Goal: Transaction & Acquisition: Download file/media

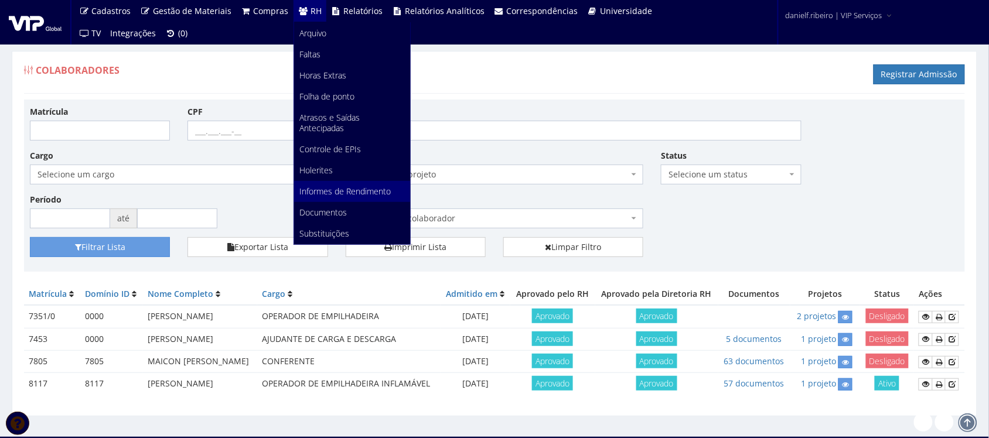
scroll to position [81, 0]
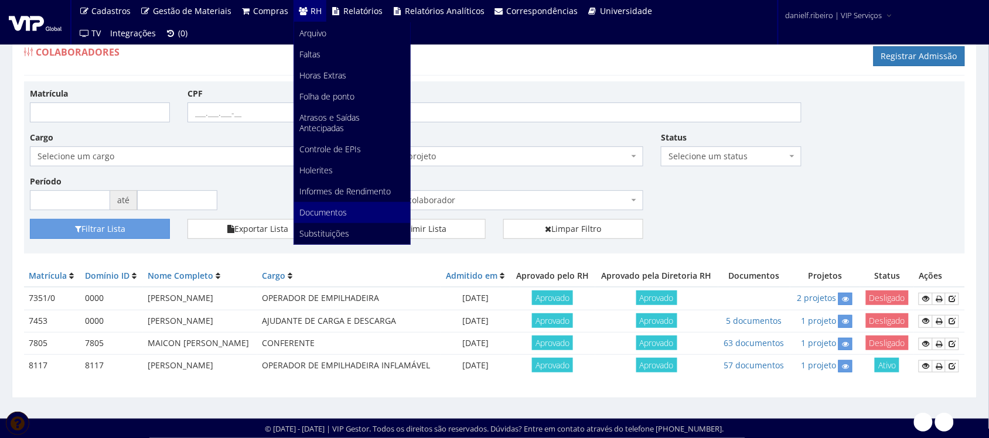
click at [338, 215] on span "Documentos" at bounding box center [323, 212] width 47 height 11
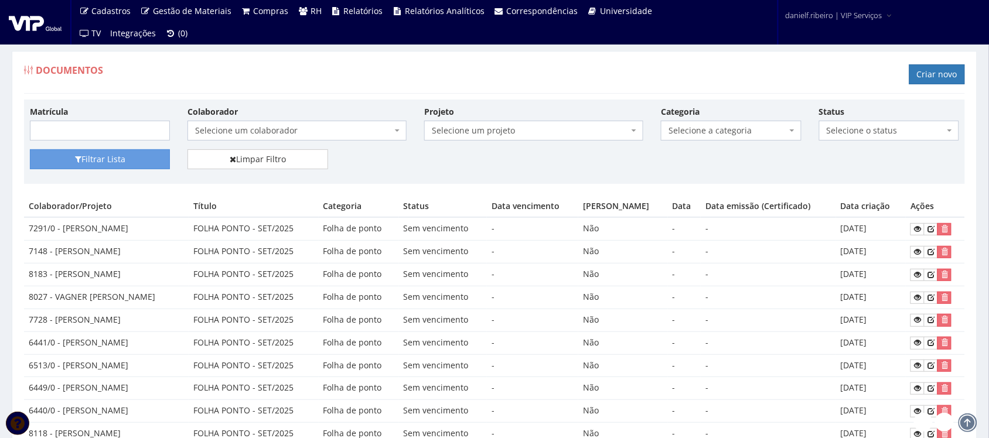
click at [270, 139] on span "Selecione um colaborador" at bounding box center [297, 131] width 219 height 20
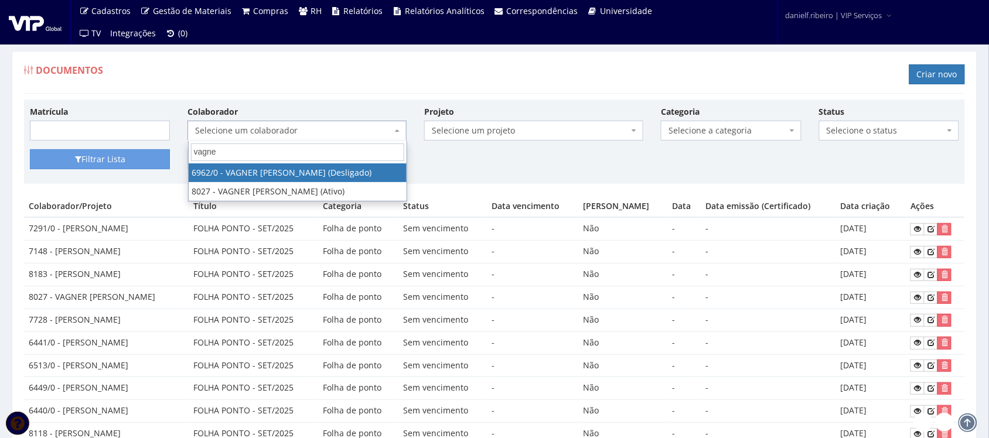
type input "vagner"
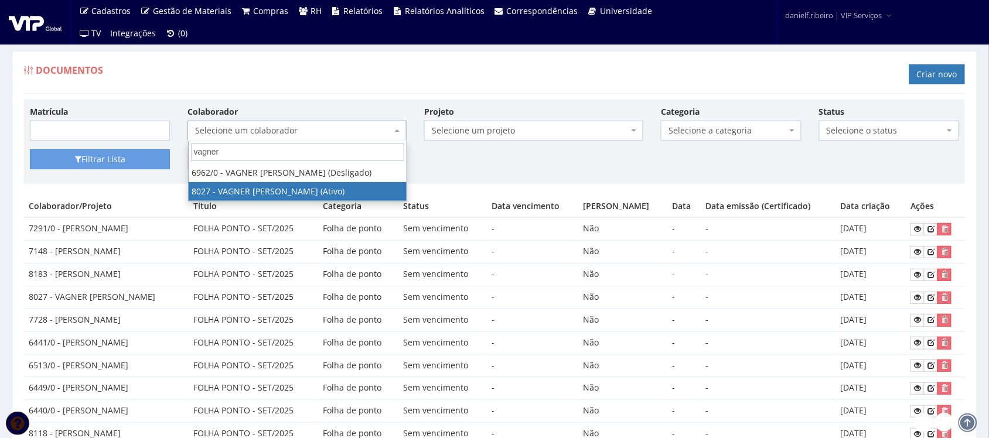
select select "3386"
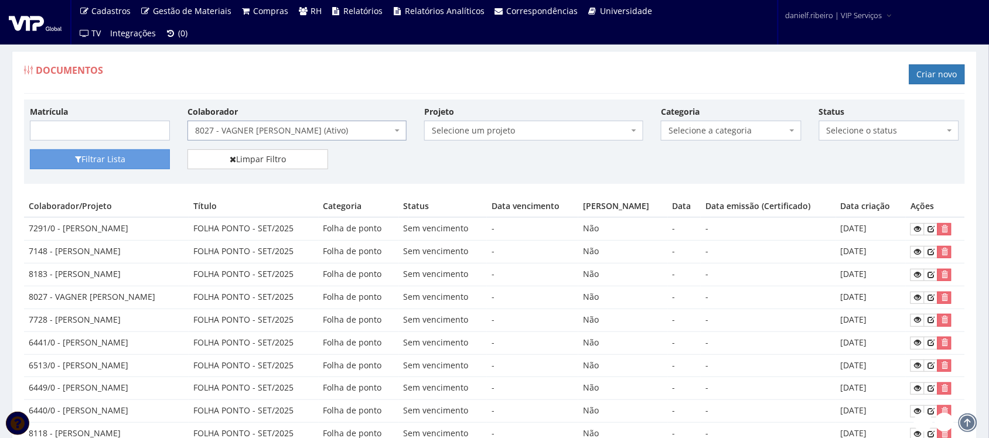
click at [680, 127] on span "Selecione a categoria" at bounding box center [728, 131] width 118 height 12
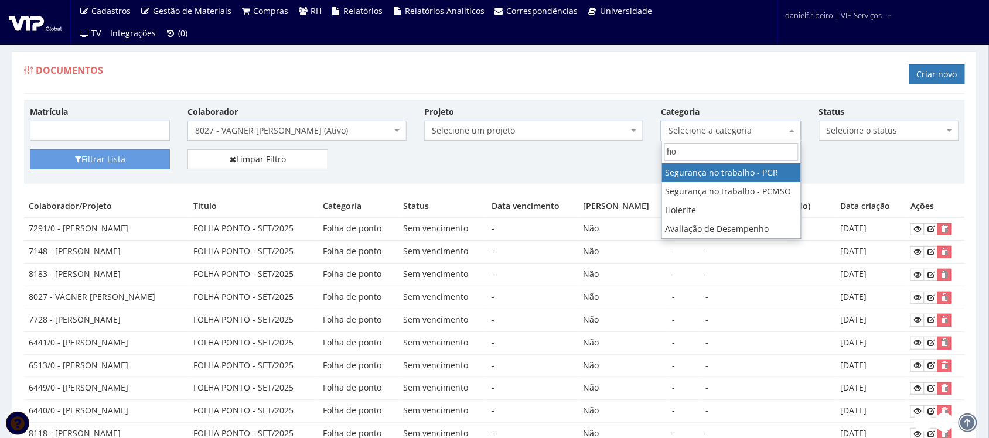
type input "hol"
select select "holerite"
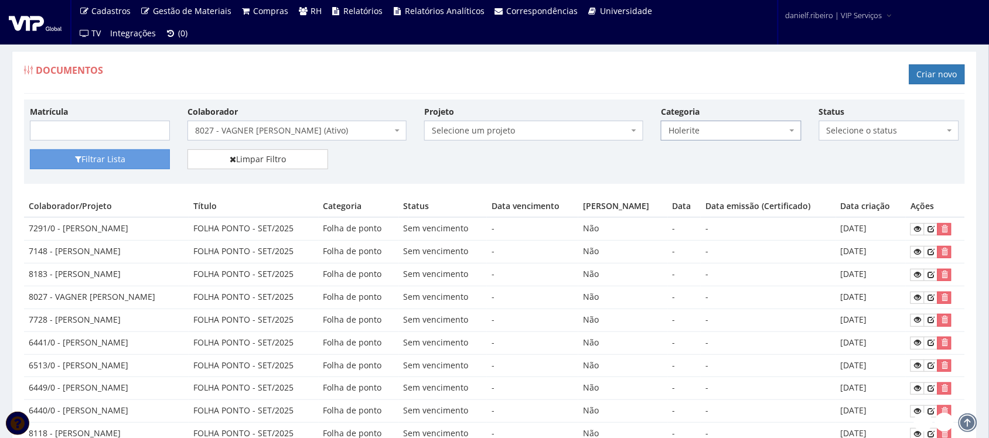
drag, startPoint x: 130, startPoint y: 177, endPoint x: 125, endPoint y: 173, distance: 6.3
click at [129, 176] on div "Filtrar Lista Limpar Filtro" at bounding box center [494, 163] width 947 height 29
click at [122, 163] on button "Filtrar Lista" at bounding box center [100, 159] width 140 height 20
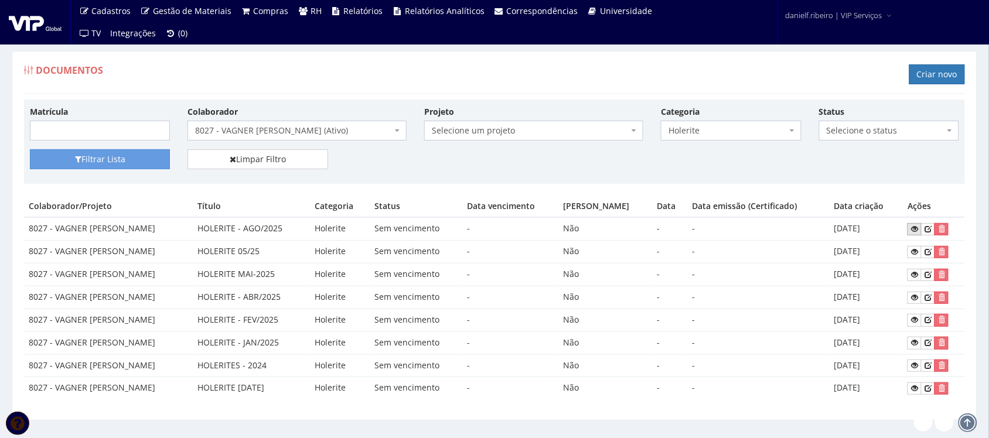
click at [914, 232] on icon at bounding box center [914, 229] width 7 height 8
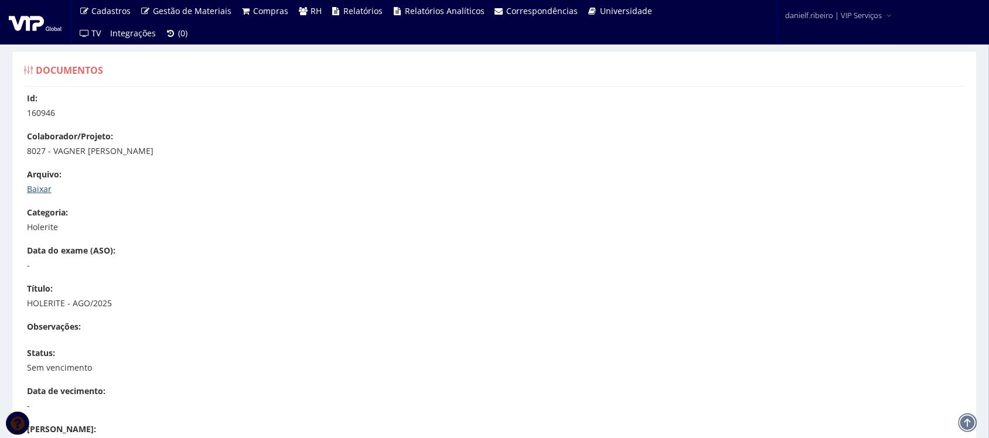
click at [43, 190] on link "Baixar" at bounding box center [39, 188] width 25 height 11
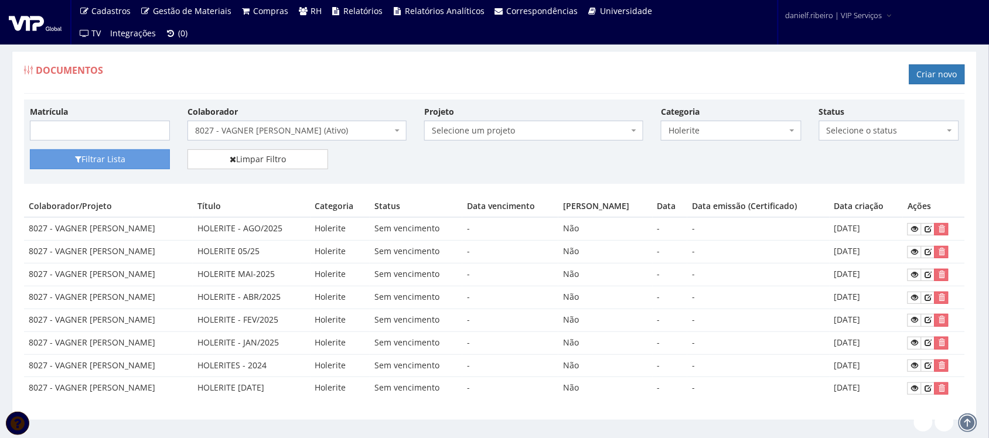
click at [254, 141] on body "Cadastros Clientes Unidades Subclientes Unidades de Subclientes Projetos Vagas …" at bounding box center [494, 230] width 989 height 461
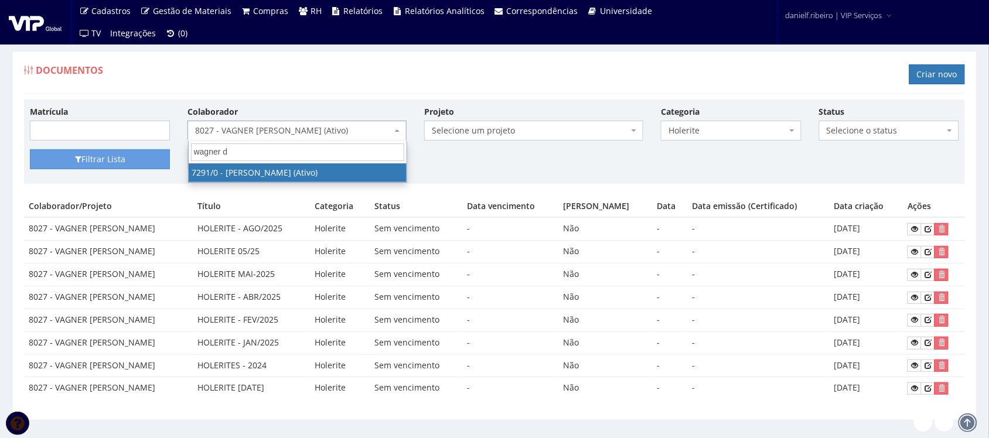
type input "wagner de"
select select "808"
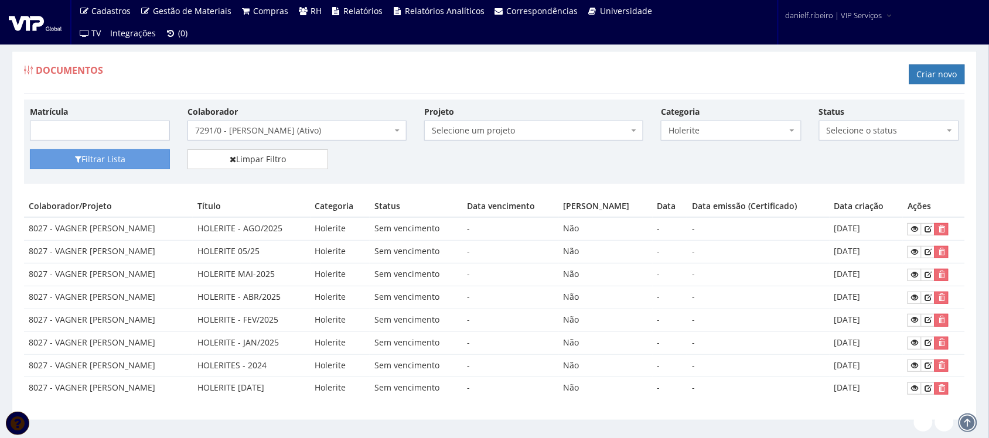
drag, startPoint x: 144, startPoint y: 147, endPoint x: 145, endPoint y: 156, distance: 8.9
click at [142, 148] on div "Matrícula Colaborador Selecione um colaborador 7015/0 - ADEILTON LUIZ NETO (Des…" at bounding box center [494, 128] width 947 height 44
click at [145, 158] on button "Filtrar Lista" at bounding box center [100, 159] width 140 height 20
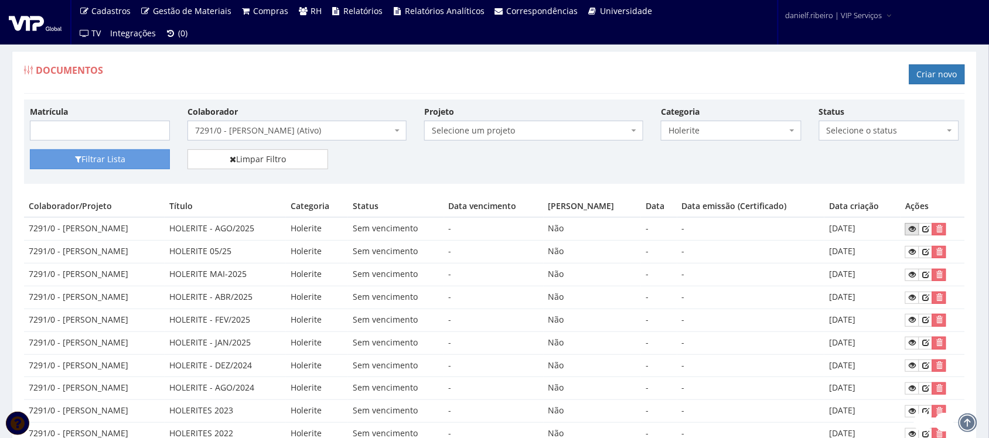
click at [910, 229] on icon at bounding box center [912, 229] width 7 height 8
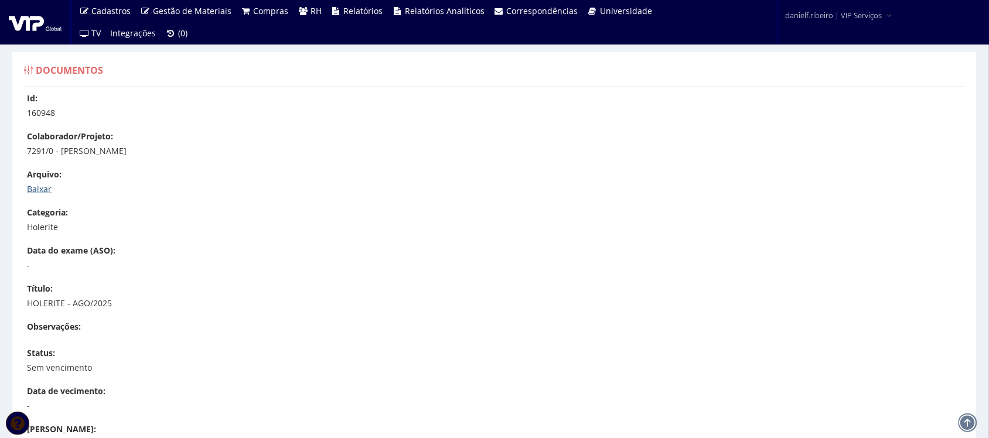
click at [42, 189] on link "Baixar" at bounding box center [39, 188] width 25 height 11
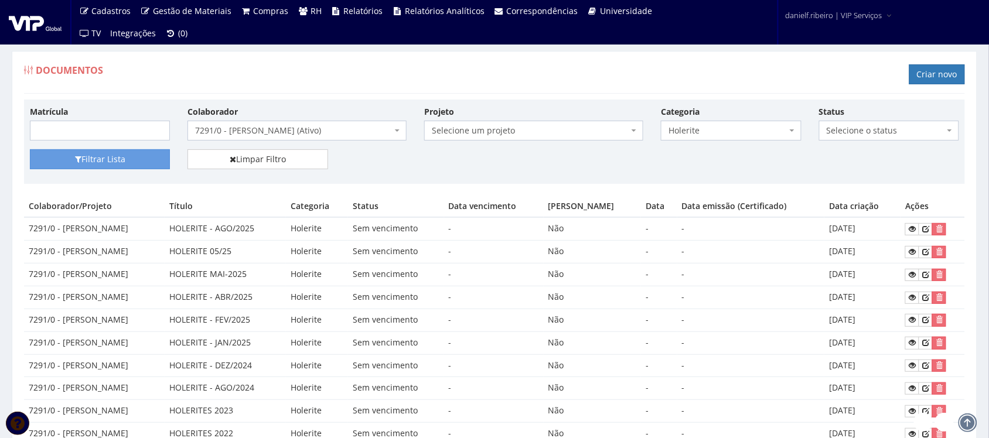
click at [250, 125] on span "7291/0 - [PERSON_NAME] (Ativo)" at bounding box center [293, 131] width 197 height 12
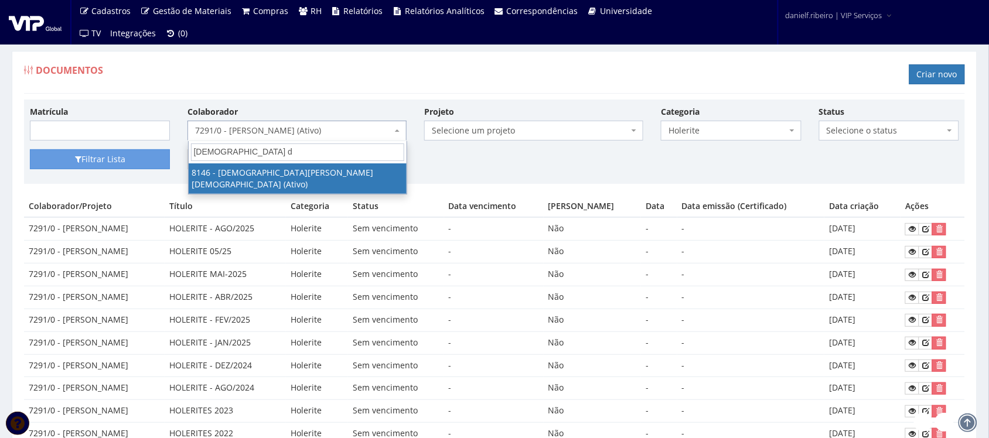
type input "jaine de"
select select "3853"
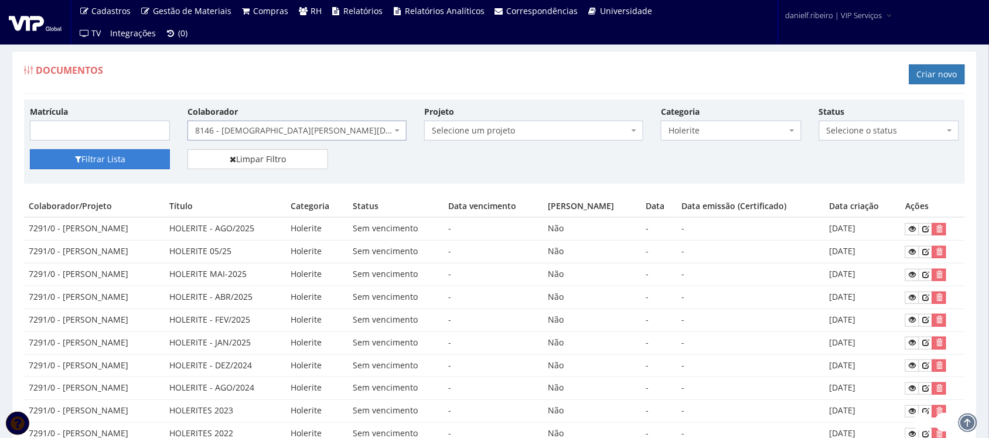
click at [114, 156] on button "Filtrar Lista" at bounding box center [100, 159] width 140 height 20
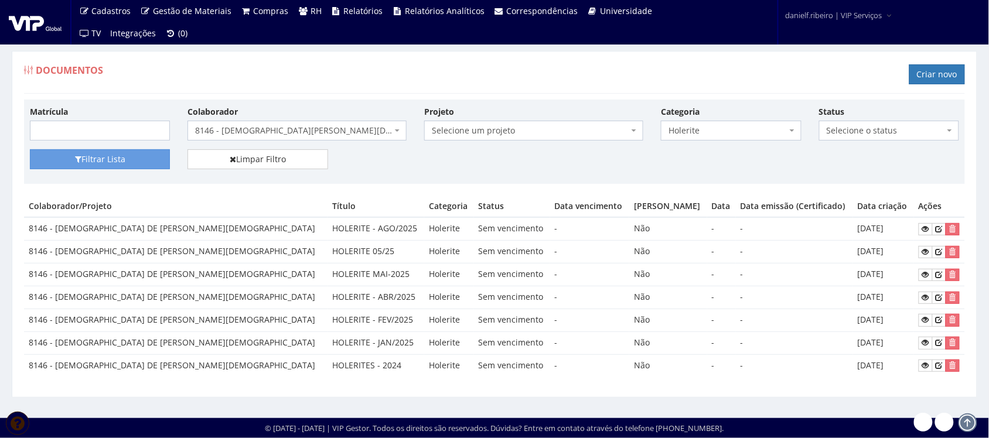
click at [435, 100] on div "Matrícula Colaborador Selecione um colaborador 7015/0 - ADEILTON LUIZ NETO (Des…" at bounding box center [494, 142] width 941 height 84
click at [923, 233] on icon at bounding box center [926, 229] width 7 height 8
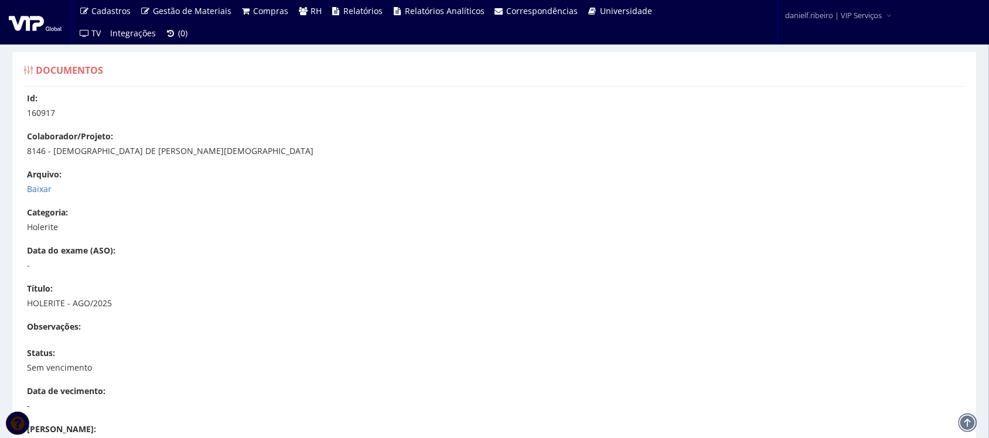
drag, startPoint x: 23, startPoint y: 193, endPoint x: 47, endPoint y: 197, distance: 23.7
click at [30, 193] on div "Id: 160917 Colaborador/Projeto: 8146 - JAINE DE [PERSON_NAME] [GEOGRAPHIC_DATA]…" at bounding box center [494, 358] width 959 height 530
click at [47, 197] on div "Id: 160917 Colaborador/Projeto: 8146 - JAINE DE LIMA SANTOS Arquivo: Baixar Cat…" at bounding box center [494, 358] width 959 height 530
click at [43, 193] on link "Baixar" at bounding box center [39, 188] width 25 height 11
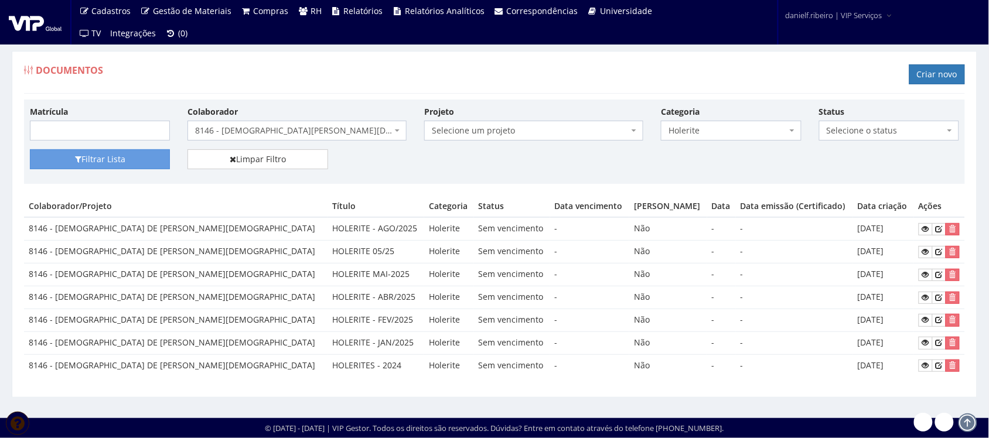
click at [237, 127] on span "8146 - [DEMOGRAPHIC_DATA][PERSON_NAME][DEMOGRAPHIC_DATA] (Ativo)" at bounding box center [293, 131] width 197 height 12
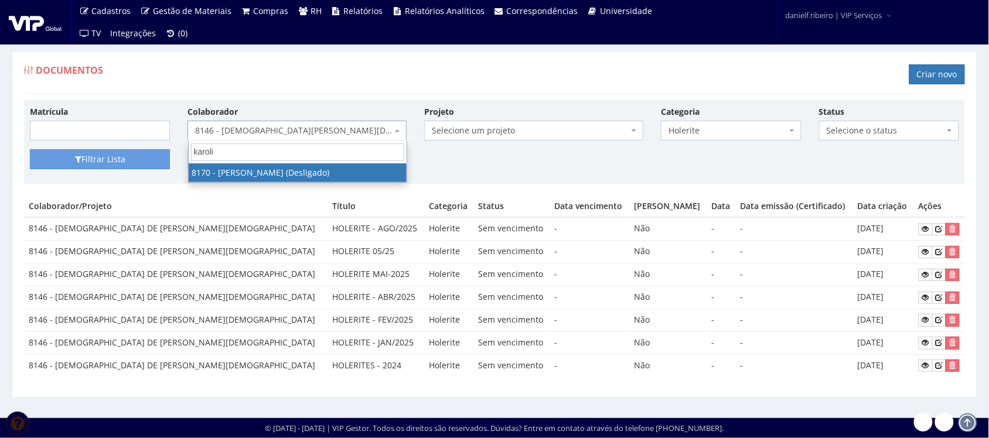
type input "karolin"
select select "3959"
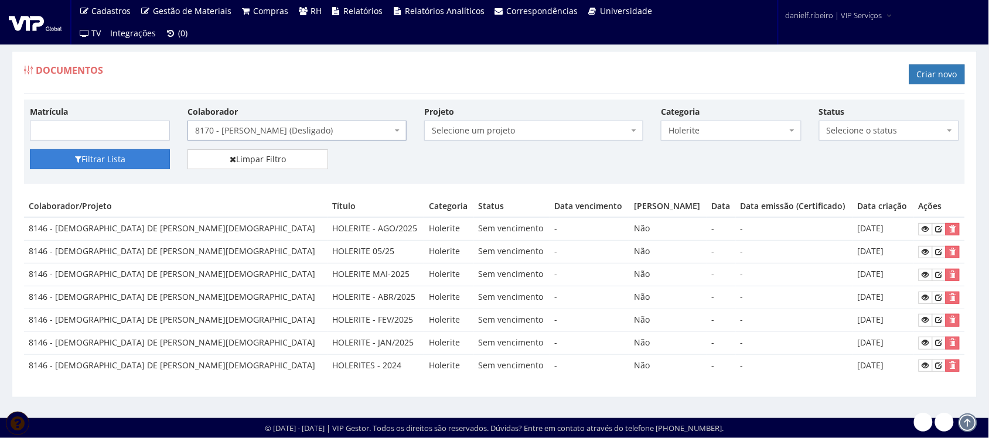
click at [145, 154] on button "Filtrar Lista" at bounding box center [100, 159] width 140 height 20
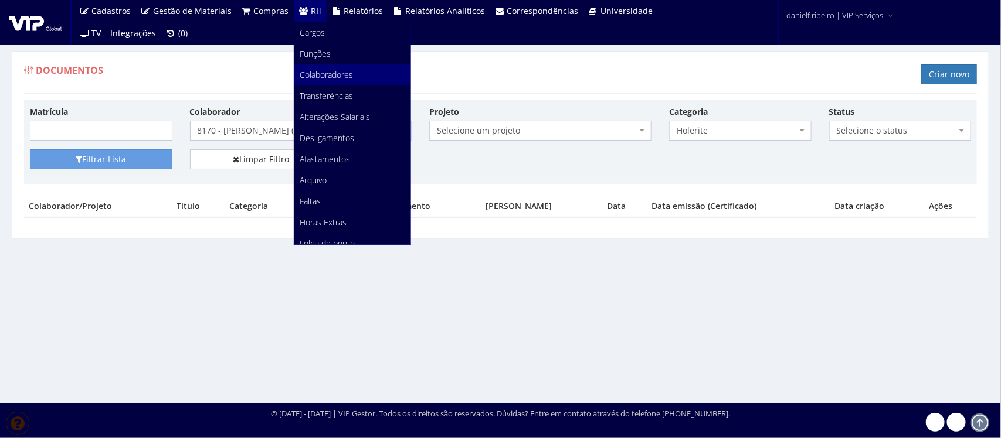
click at [321, 66] on link "Colaboradores" at bounding box center [352, 74] width 116 height 21
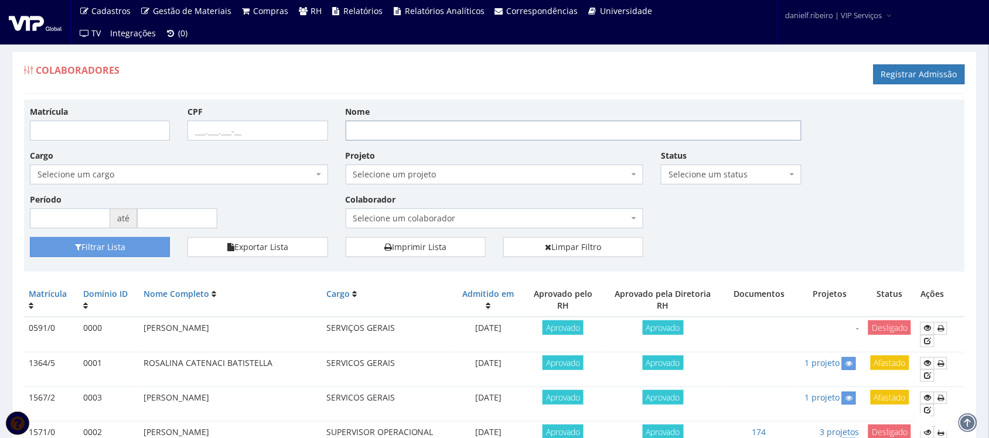
click at [380, 133] on input "Nome" at bounding box center [574, 131] width 456 height 20
type input "karoline"
click at [30, 237] on button "Filtrar Lista" at bounding box center [100, 247] width 140 height 20
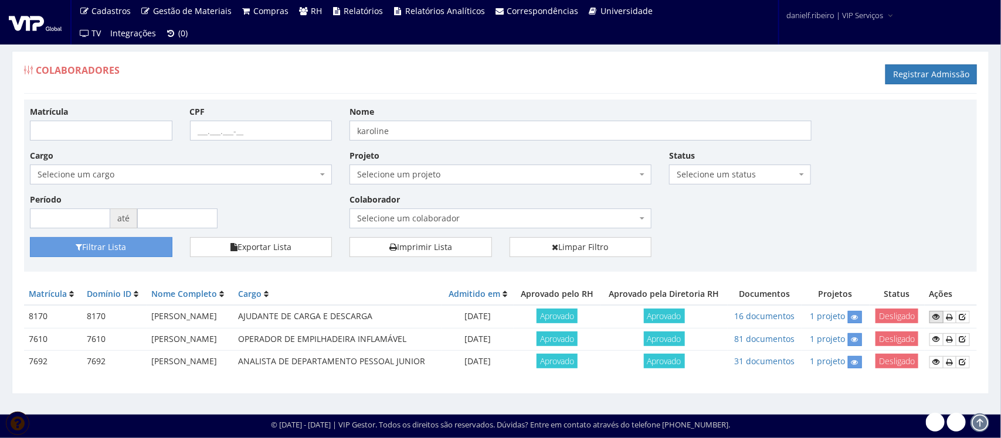
click at [932, 315] on link at bounding box center [936, 317] width 14 height 12
drag, startPoint x: 420, startPoint y: 134, endPoint x: 319, endPoint y: 154, distance: 102.2
click at [319, 153] on div "Matrícula CPF Nome karoline Cargo Selecione um cargo G0610 D0029 - 4110-05 - AG…" at bounding box center [500, 172] width 958 height 132
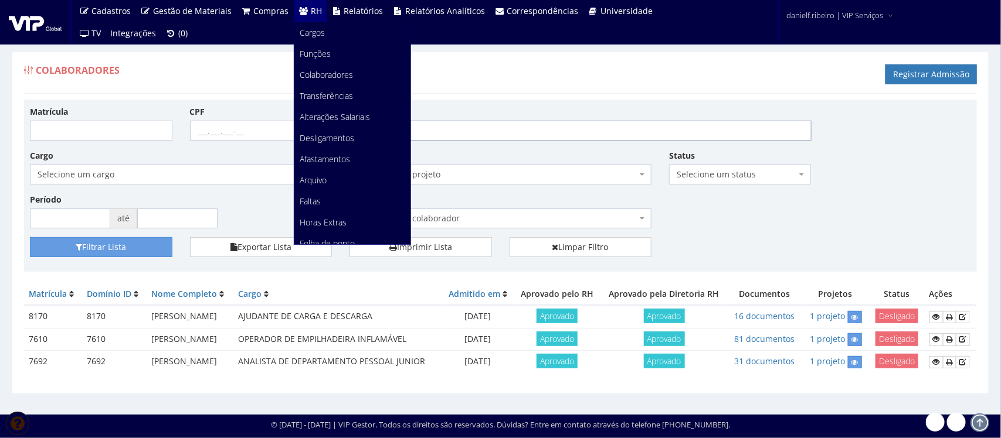
scroll to position [147, 0]
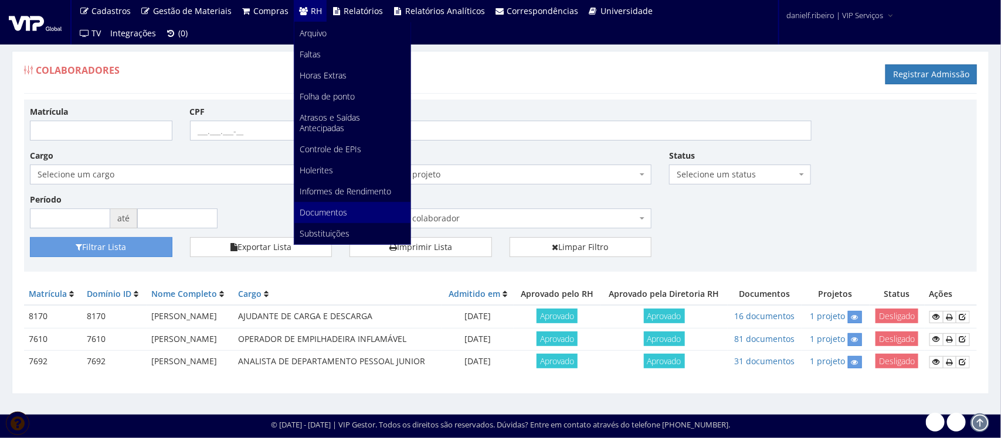
click at [334, 212] on span "Documentos" at bounding box center [323, 212] width 47 height 11
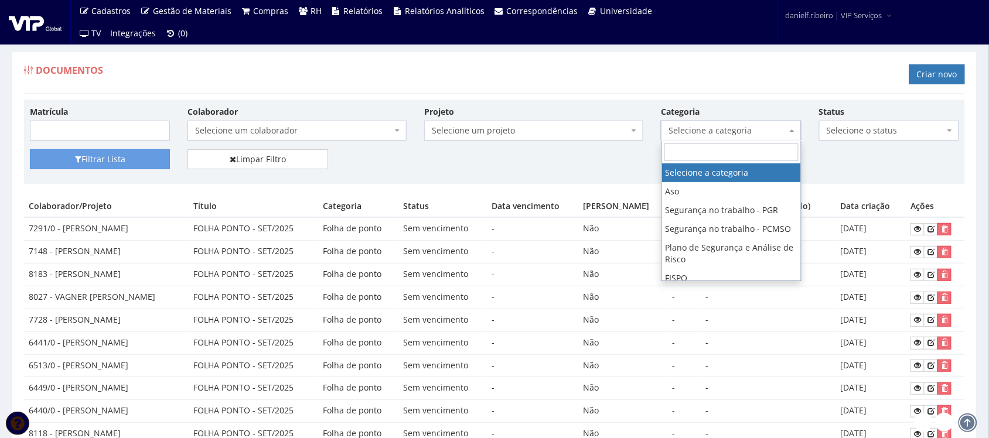
click at [687, 128] on span "Selecione a categoria" at bounding box center [728, 131] width 118 height 12
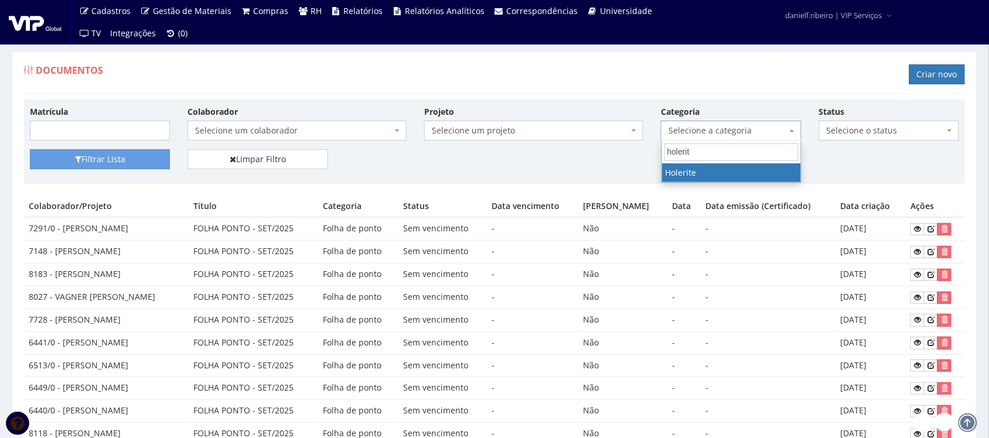
type input "holerite"
select select "holerite"
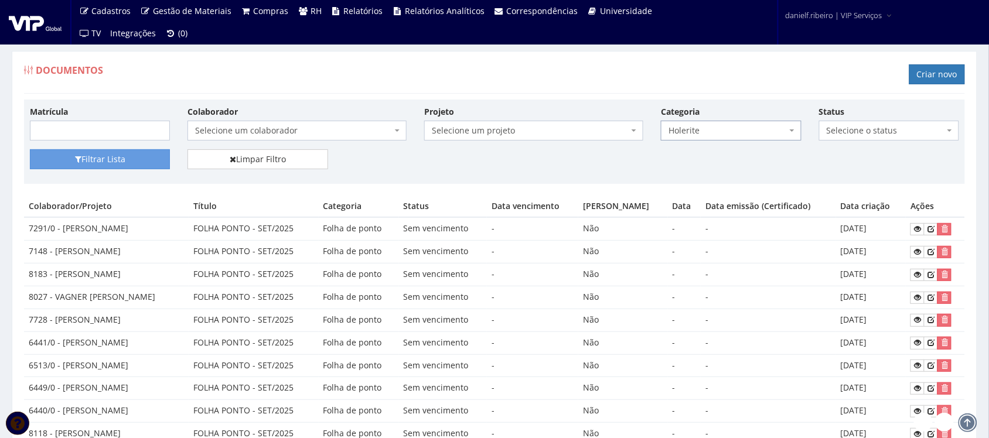
click at [254, 133] on span "Selecione um colaborador" at bounding box center [293, 131] width 197 height 12
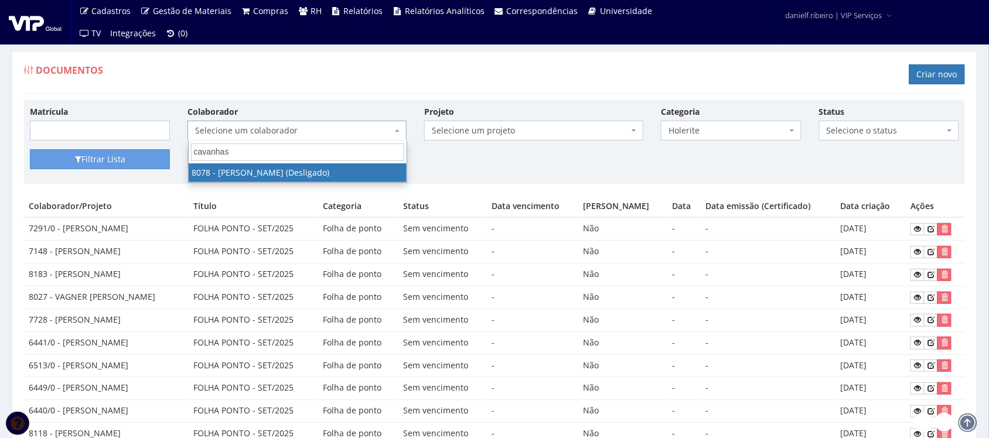
type input "cavanhas"
drag, startPoint x: 297, startPoint y: 168, endPoint x: 234, endPoint y: 176, distance: 62.7
select select "3405"
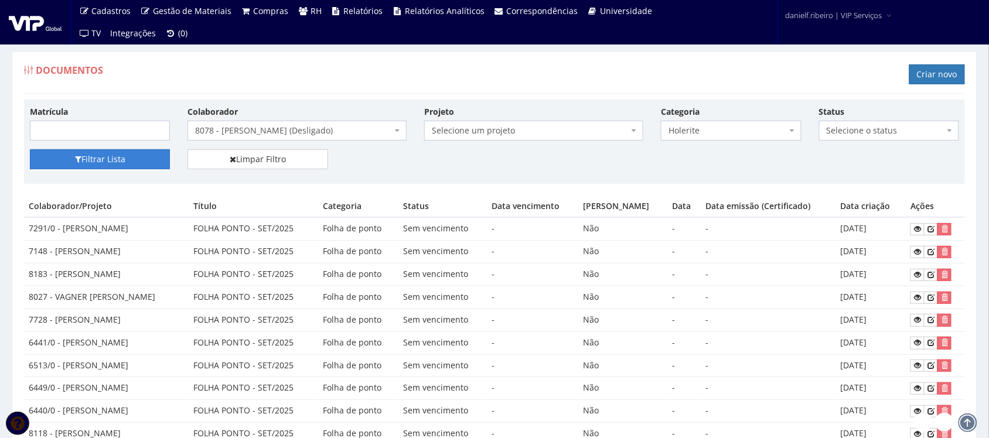
click at [137, 166] on button "Filtrar Lista" at bounding box center [100, 159] width 140 height 20
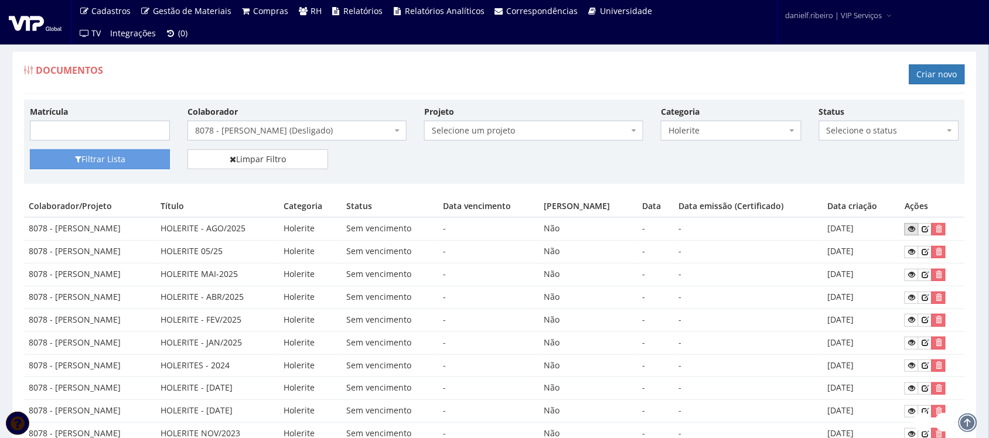
click at [913, 230] on icon at bounding box center [911, 229] width 7 height 8
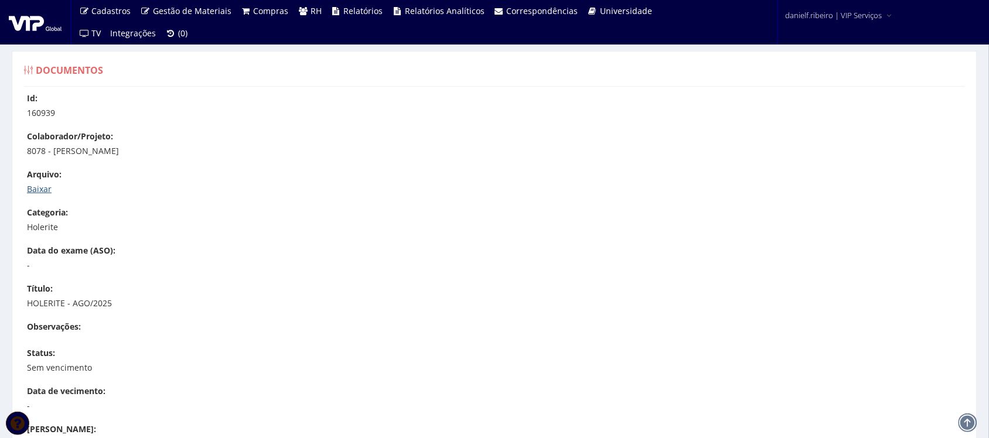
click at [34, 186] on link "Baixar" at bounding box center [39, 188] width 25 height 11
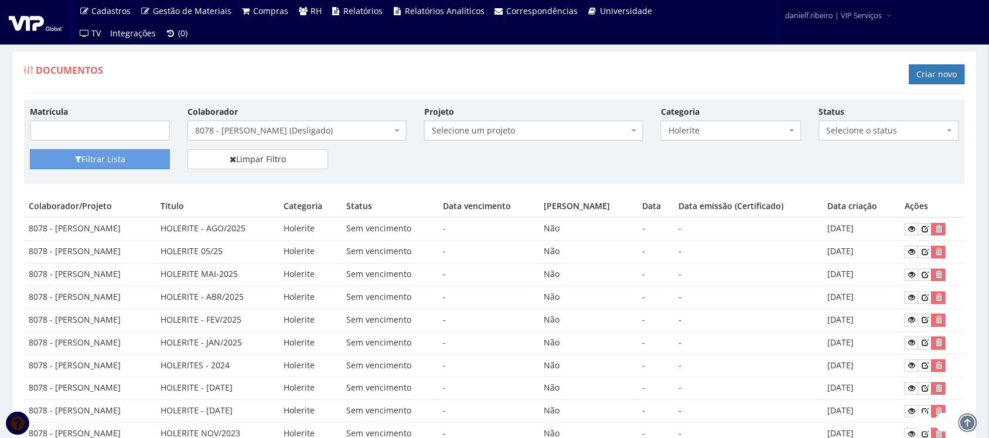
click at [317, 130] on span "8078 - RAFAEL BELCHIOR CAVANHAS (Desligado)" at bounding box center [293, 131] width 197 height 12
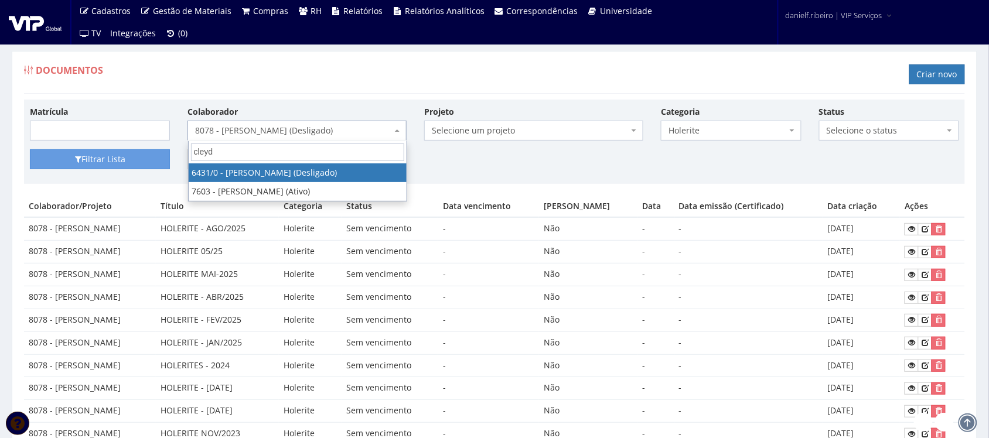
type input "cleyde"
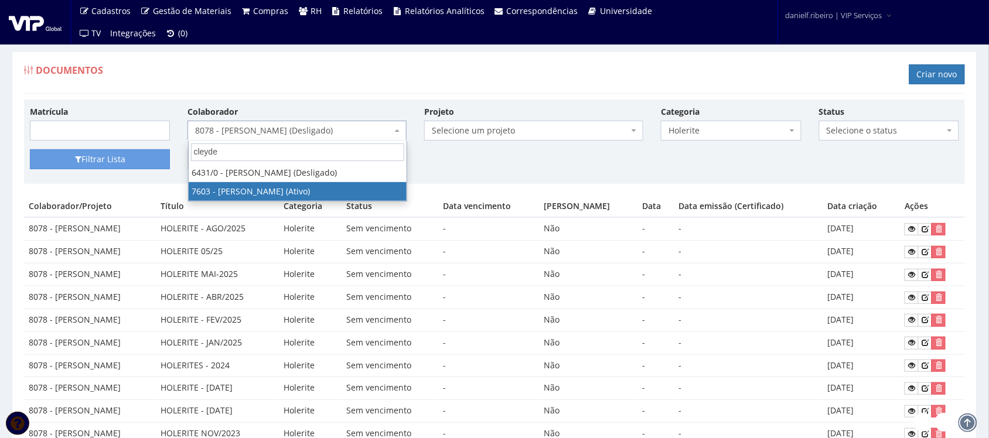
select select "1836"
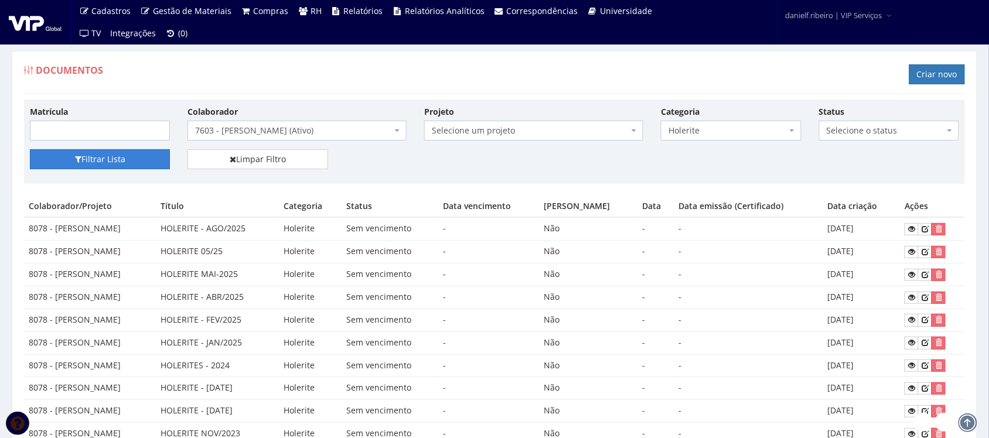
click at [101, 162] on button "Filtrar Lista" at bounding box center [100, 159] width 140 height 20
click at [915, 227] on icon at bounding box center [911, 229] width 7 height 8
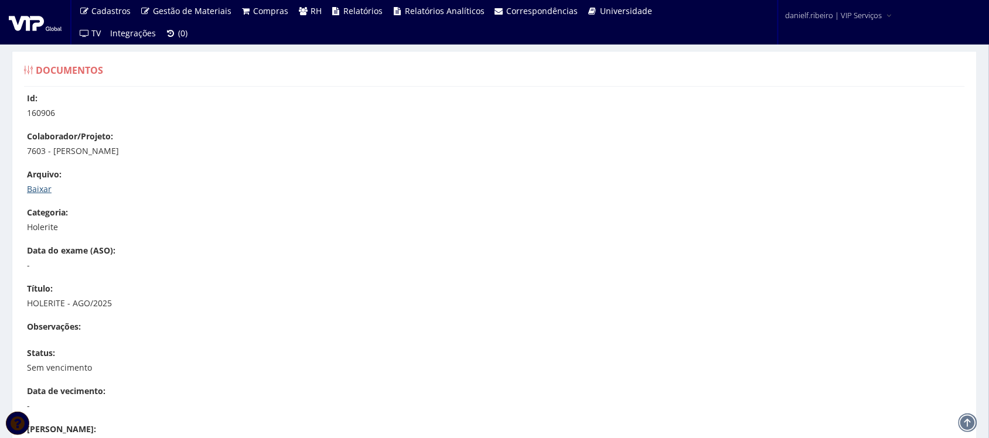
click at [43, 188] on link "Baixar" at bounding box center [39, 188] width 25 height 11
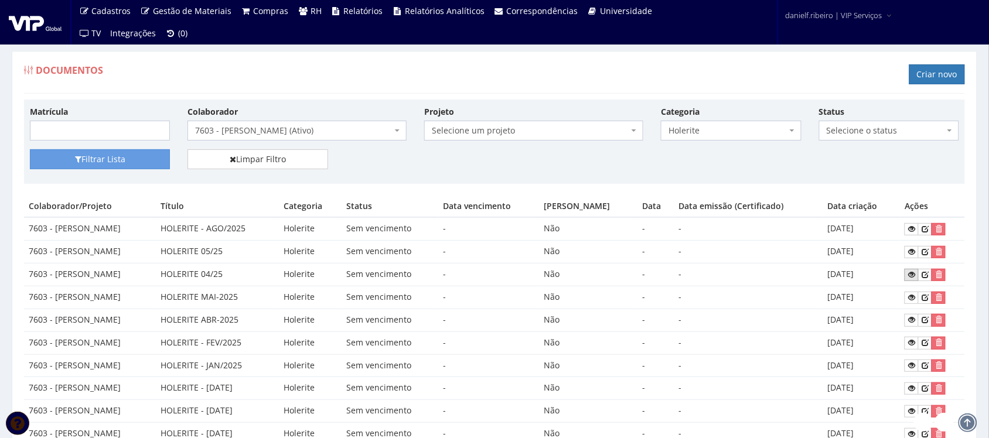
click at [913, 273] on icon at bounding box center [911, 275] width 7 height 8
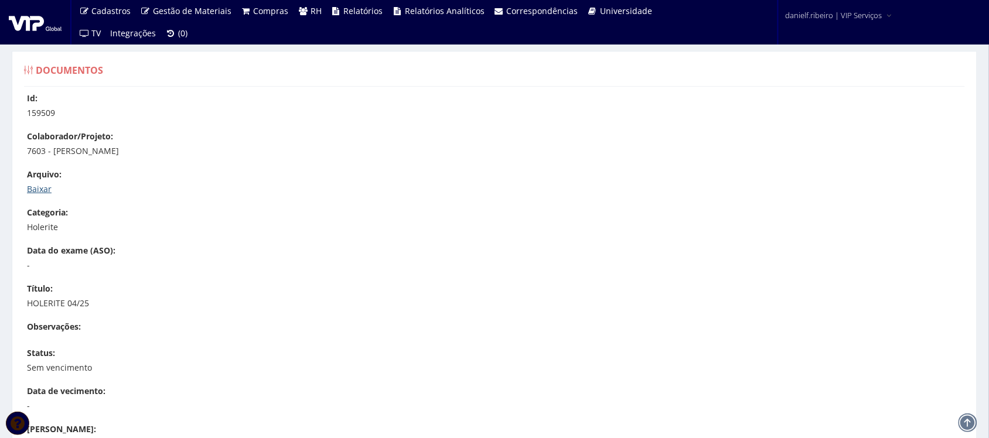
click at [39, 189] on link "Baixar" at bounding box center [39, 188] width 25 height 11
